Goal: Information Seeking & Learning: Learn about a topic

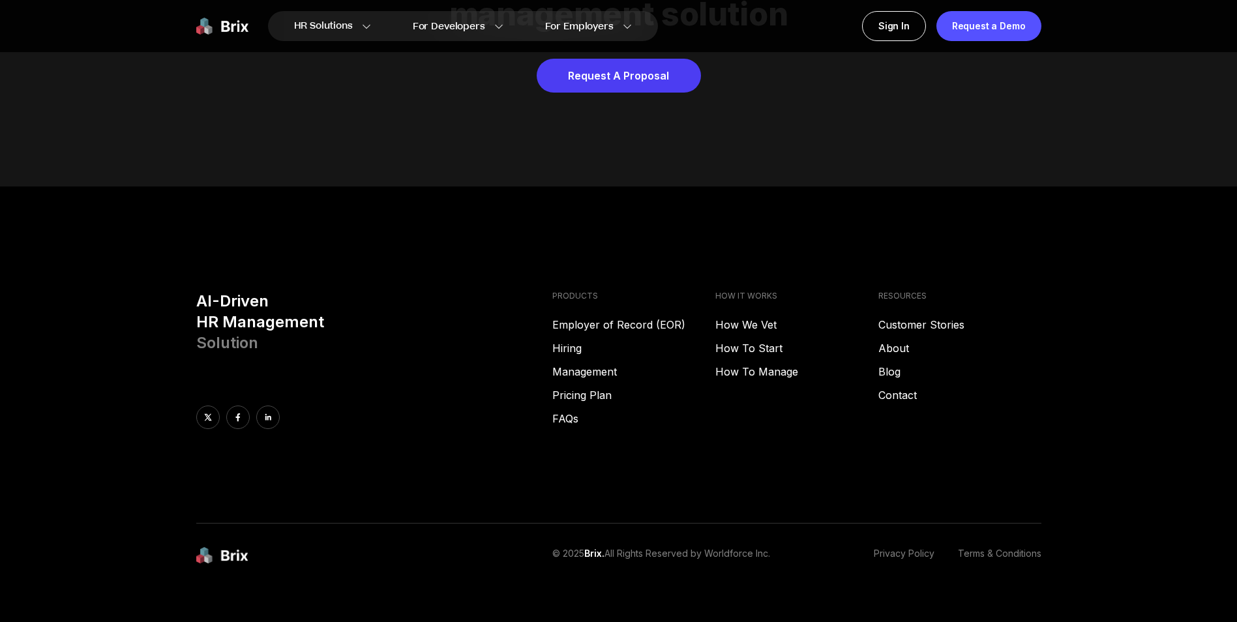
scroll to position [6660, 0]
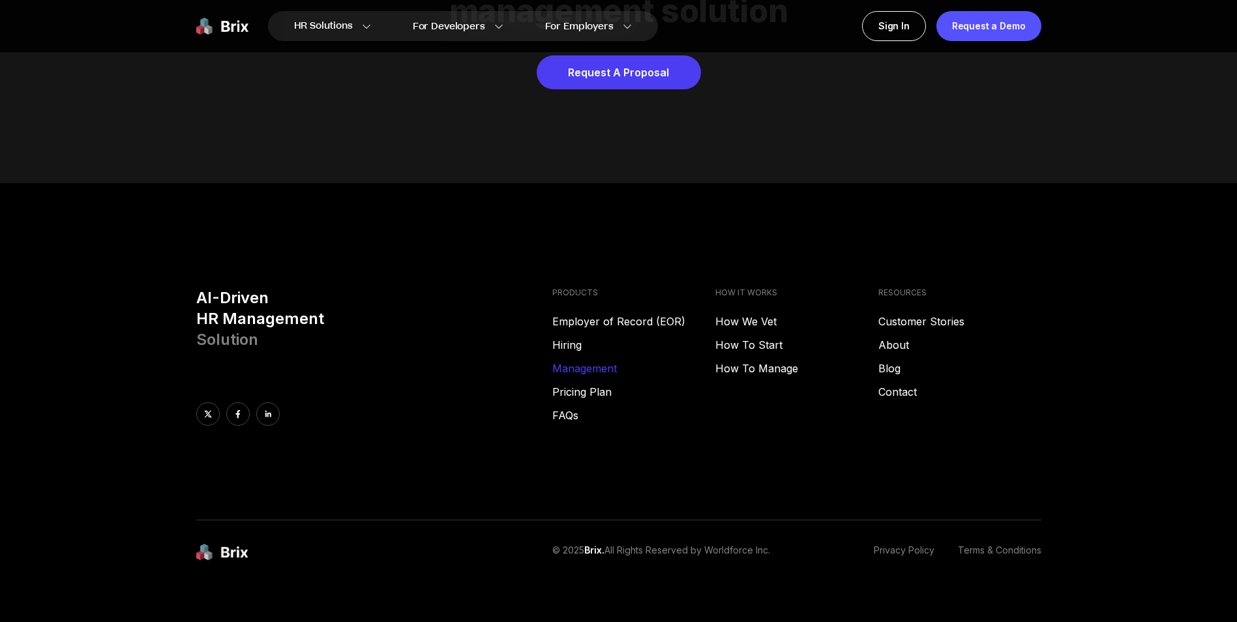
click at [566, 360] on link "Management" at bounding box center [633, 368] width 163 height 16
click at [894, 337] on link "About" at bounding box center [959, 345] width 163 height 16
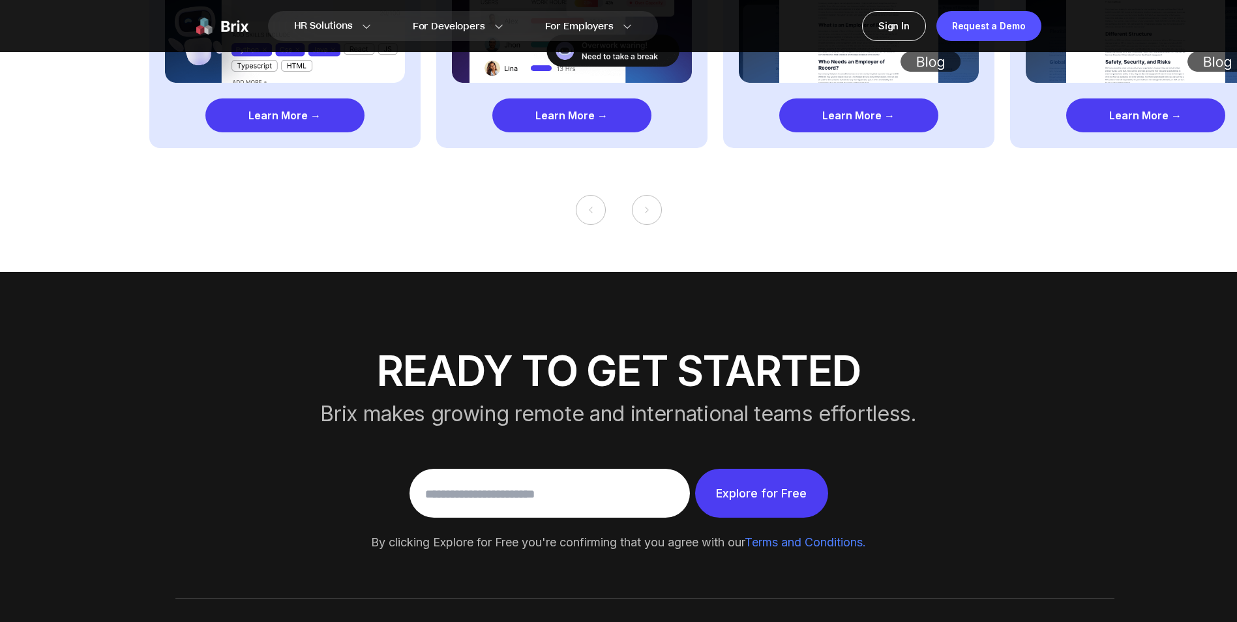
scroll to position [2426, 0]
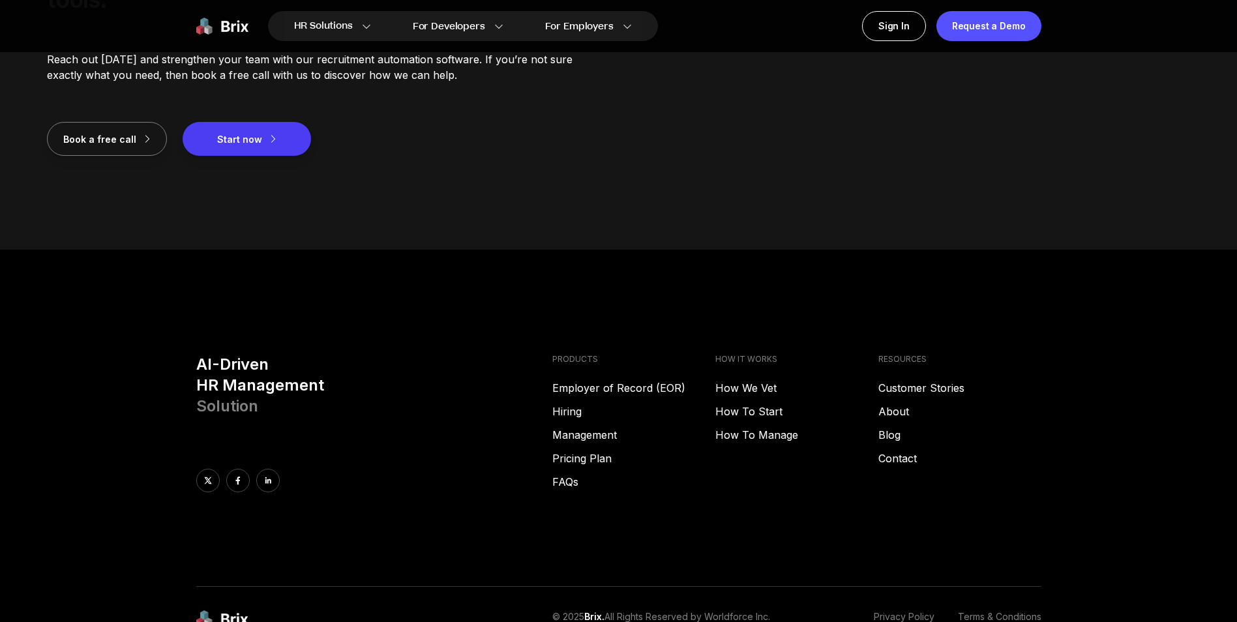
scroll to position [1825, 0]
